Goal: Information Seeking & Learning: Learn about a topic

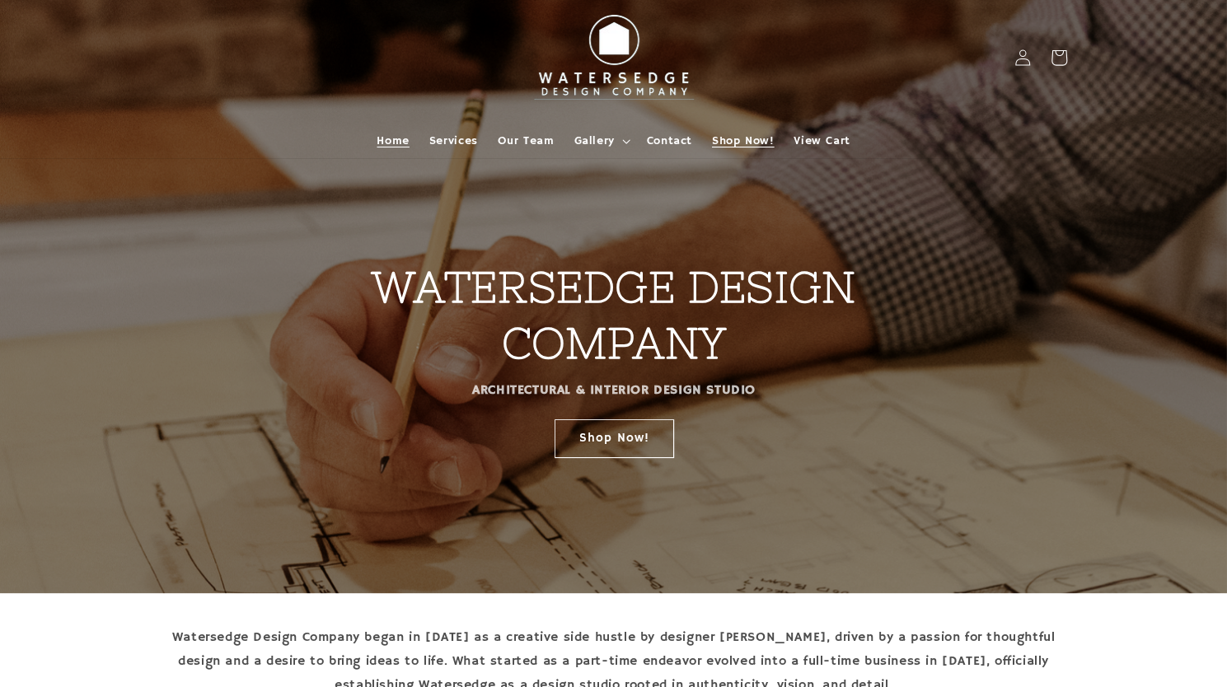
click at [747, 135] on span "Shop Now!" at bounding box center [743, 141] width 62 height 15
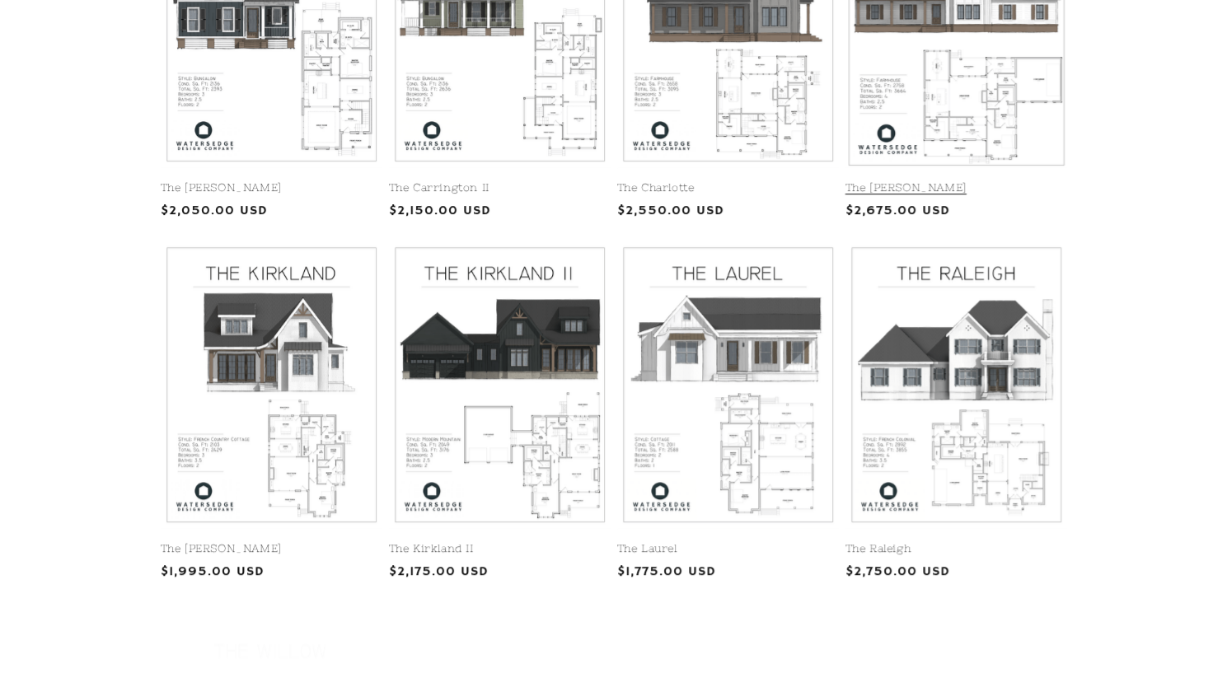
scroll to position [577, 0]
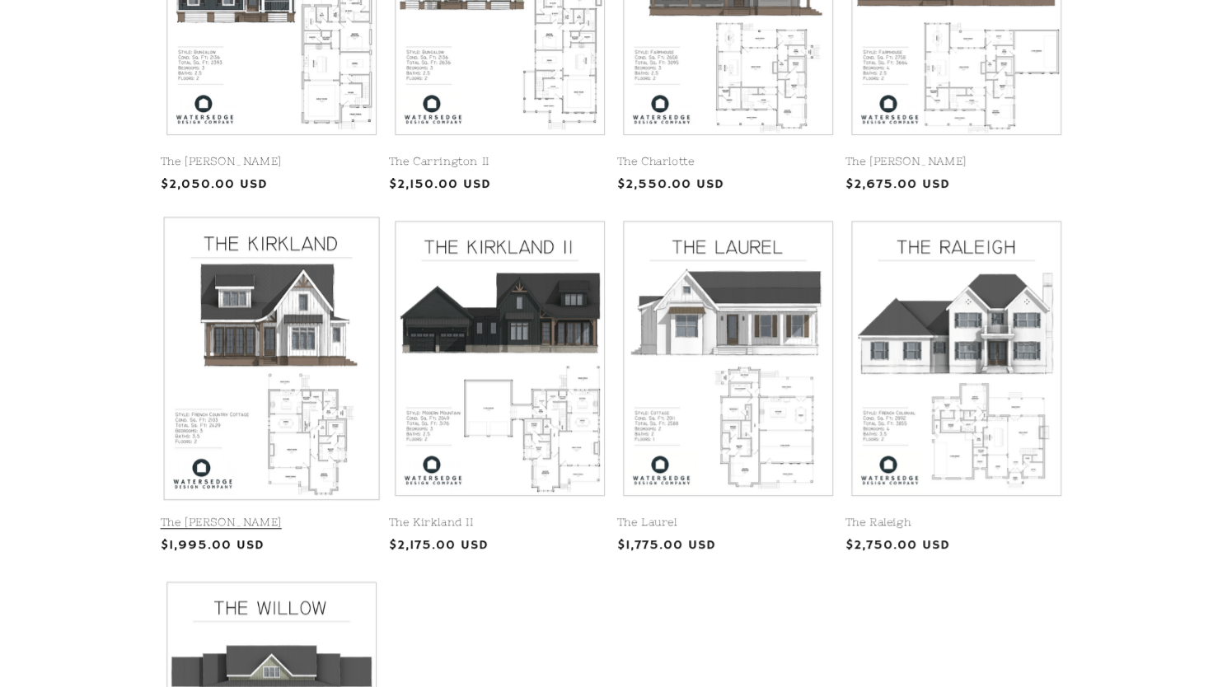
click at [318, 516] on link "The [PERSON_NAME]" at bounding box center [272, 523] width 222 height 14
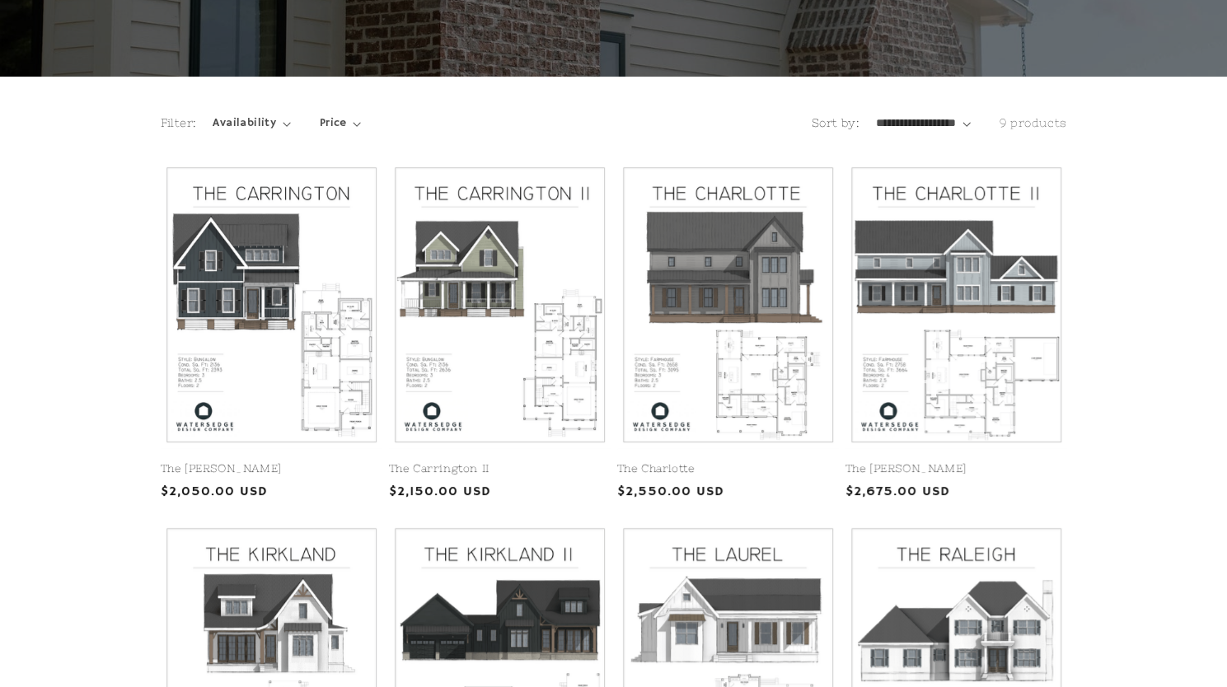
scroll to position [51, 0]
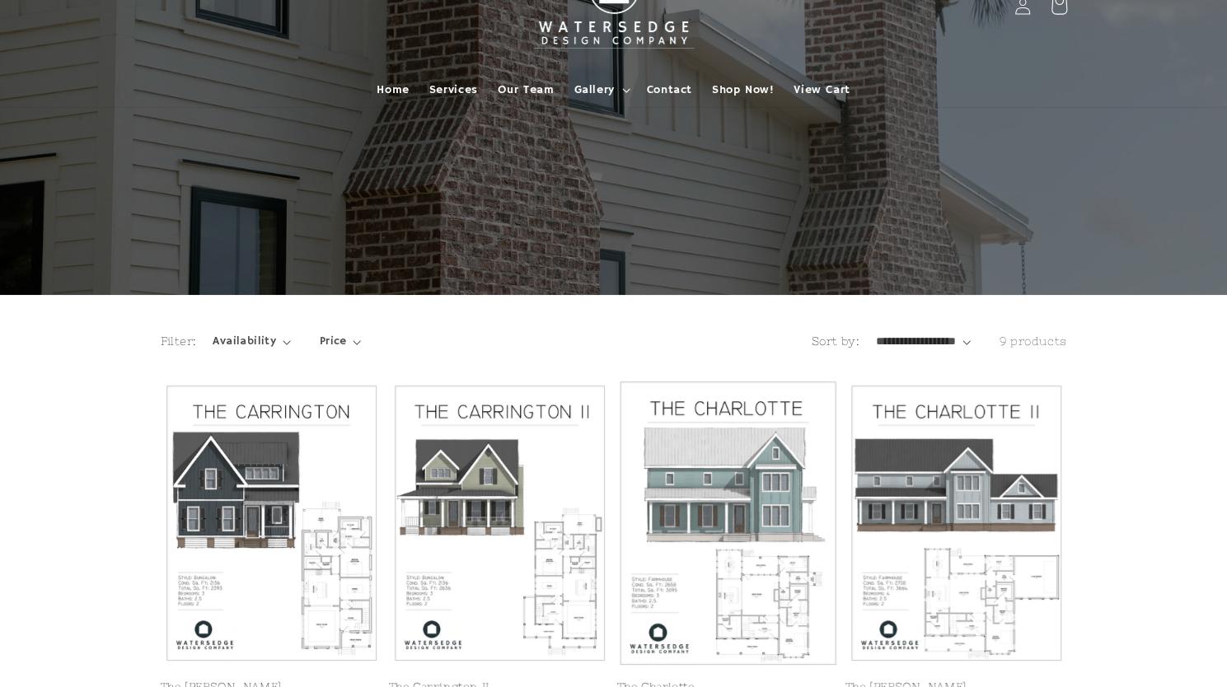
click at [730, 681] on link "The Charlotte" at bounding box center [728, 688] width 222 height 14
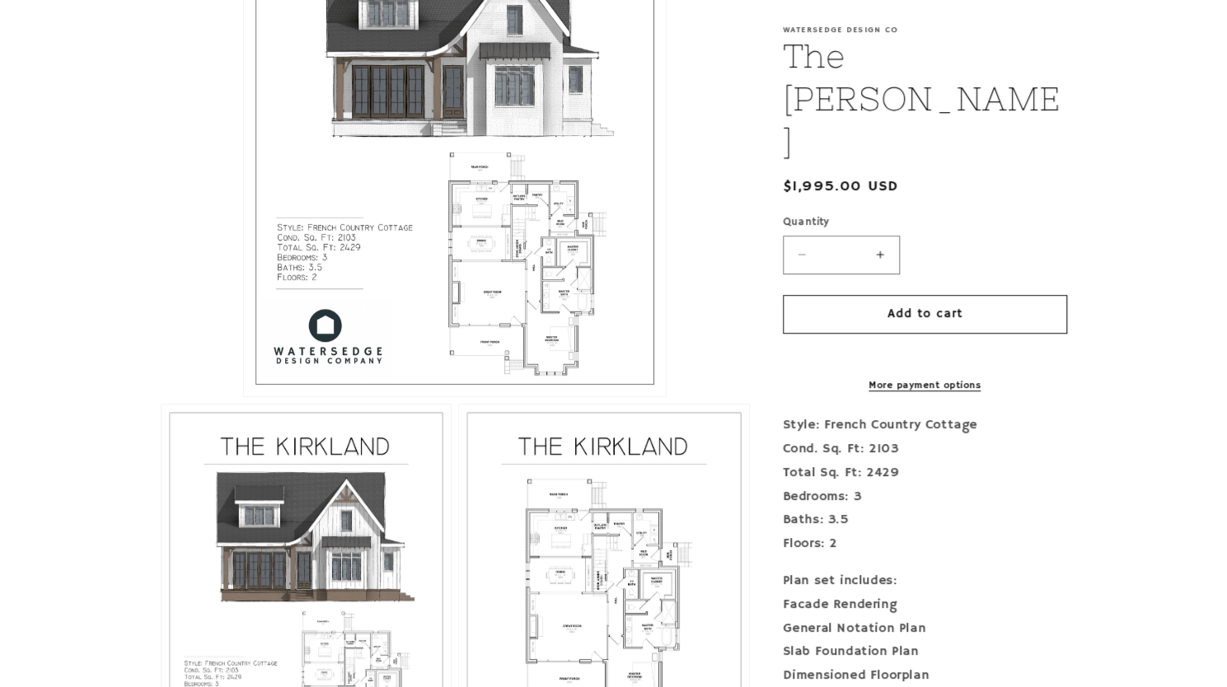
scroll to position [577, 0]
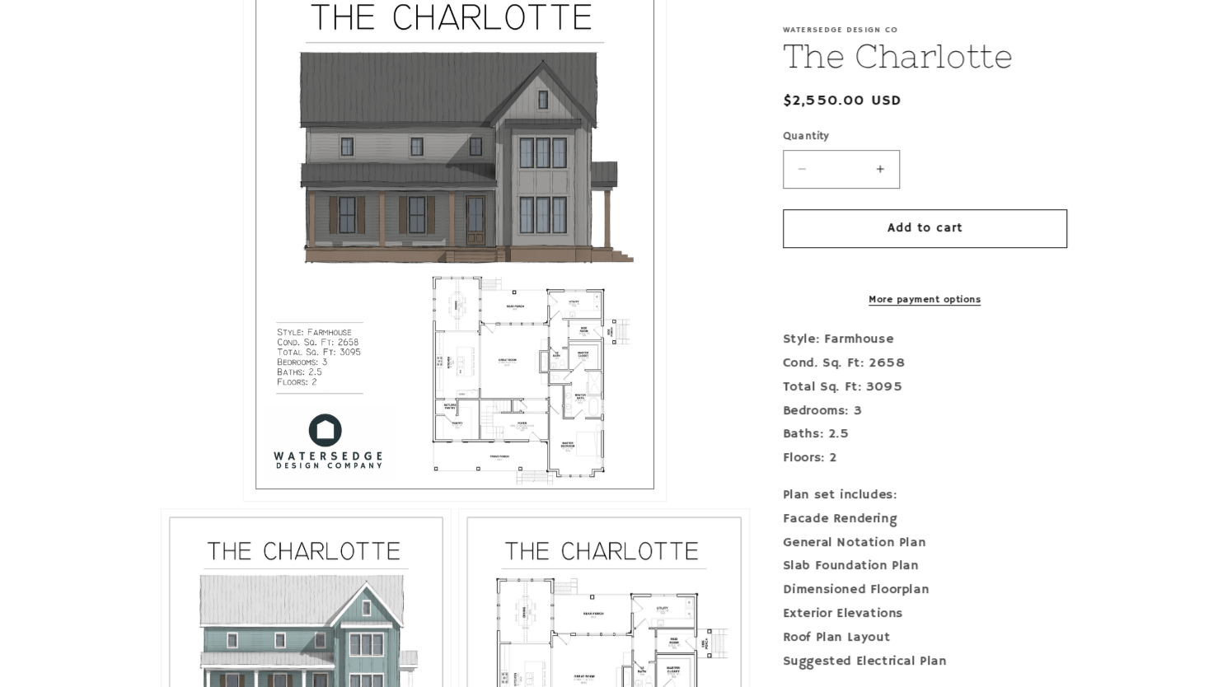
scroll to position [494, 0]
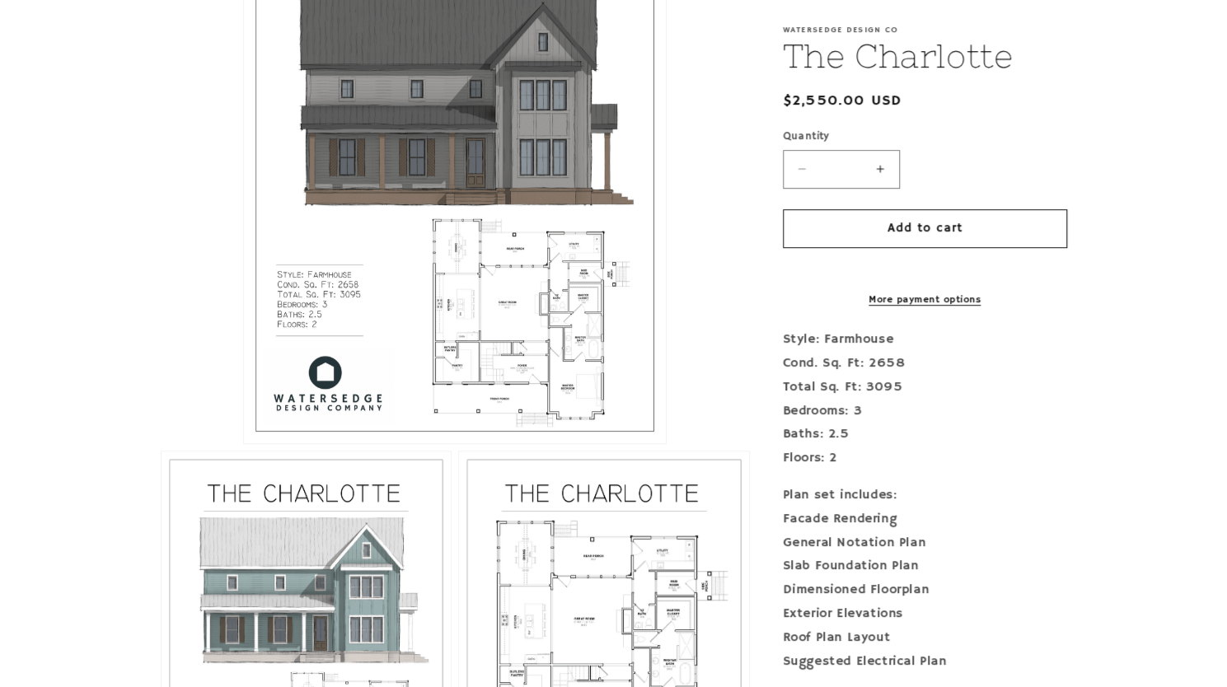
click at [244, 443] on button "Open media 1 in modal" at bounding box center [244, 443] width 0 height 0
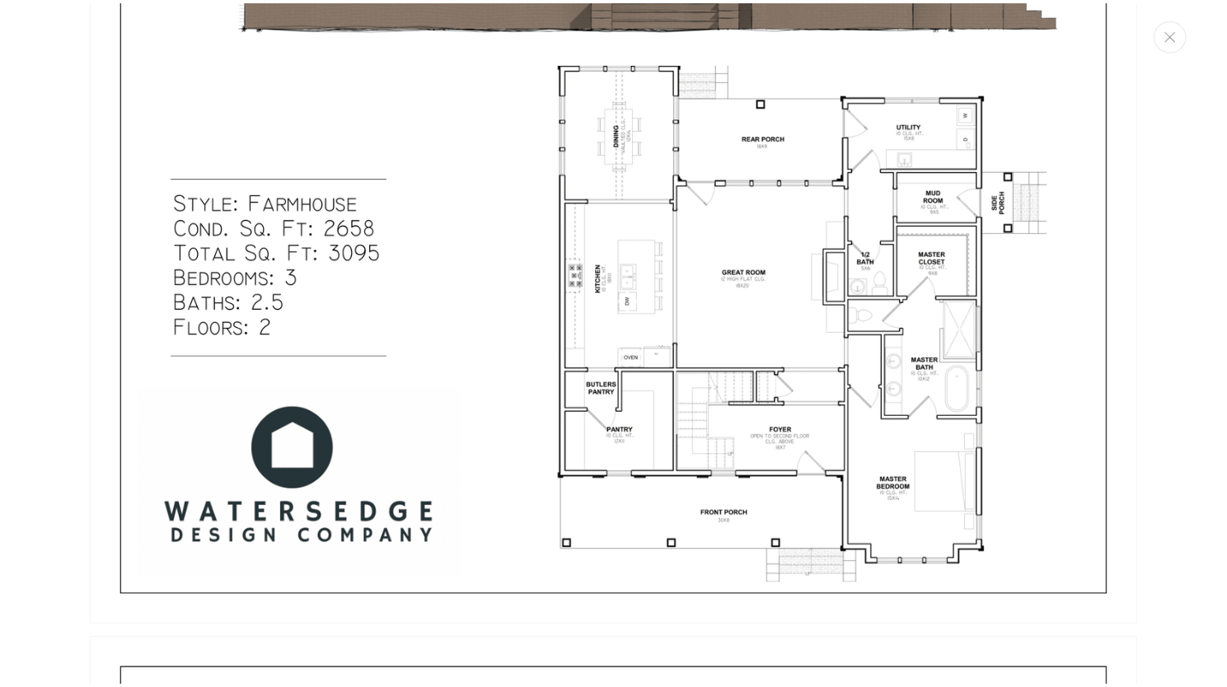
scroll to position [841, 0]
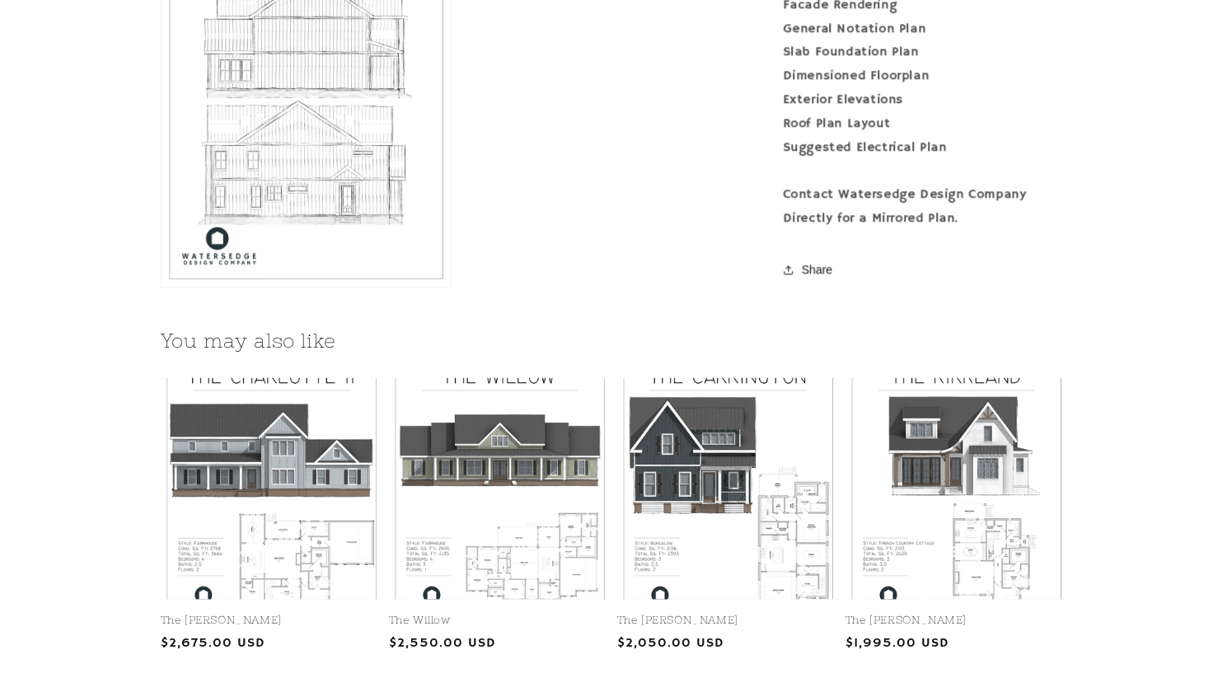
scroll to position [1813, 0]
